Goal: Task Accomplishment & Management: Manage account settings

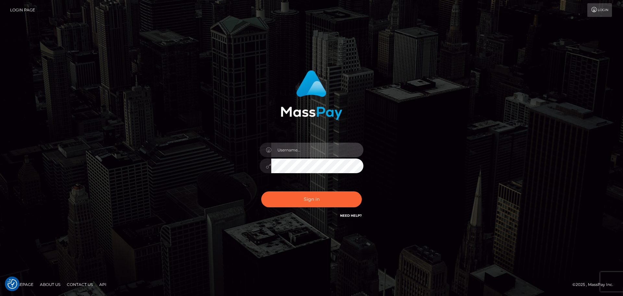
click at [307, 153] on input "text" at bounding box center [317, 150] width 92 height 15
click at [0, 296] on com-1password-button at bounding box center [0, 296] width 0 height 0
type input "dawson.throne"
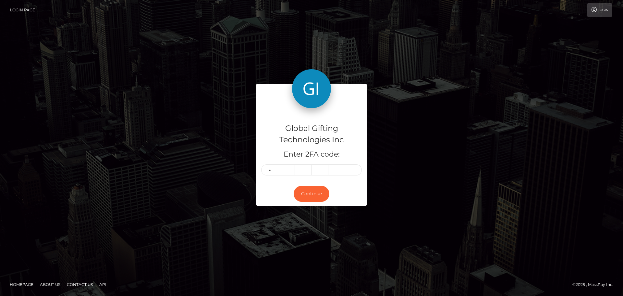
type input "8"
type input "2"
type input "1"
type input "0"
type input "7"
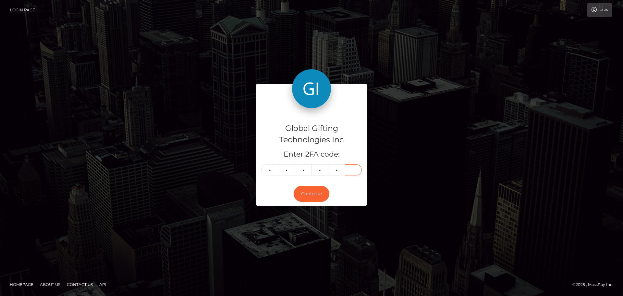
type input "6"
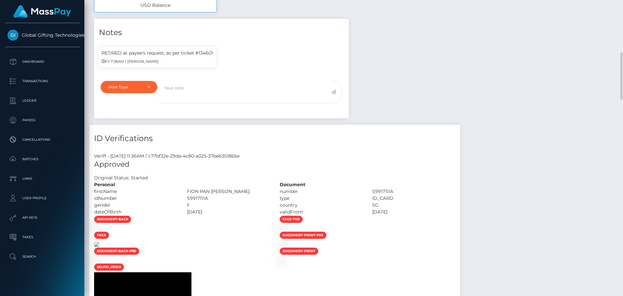
scroll to position [487, 0]
